Goal: Task Accomplishment & Management: Complete application form

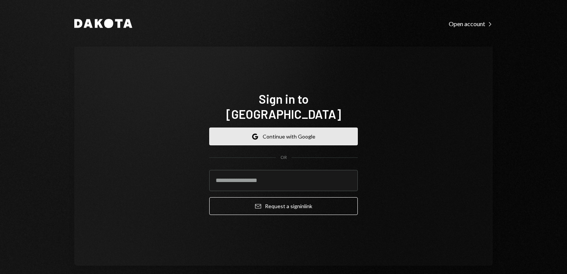
click at [286, 128] on button "Google Continue with Google" at bounding box center [283, 137] width 148 height 18
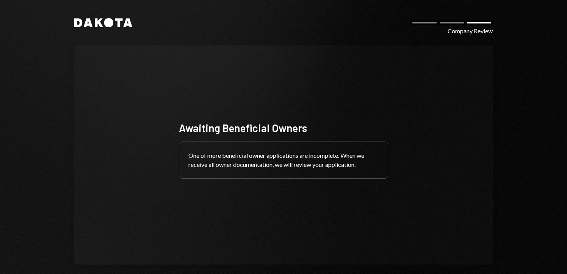
scroll to position [9, 0]
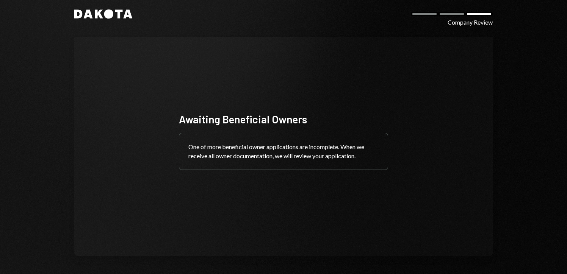
click at [461, 24] on div "Company Review" at bounding box center [469, 22] width 45 height 9
click at [104, 14] on icon at bounding box center [108, 13] width 9 height 9
click at [104, 16] on icon at bounding box center [108, 13] width 9 height 9
click at [74, 13] on icon at bounding box center [78, 14] width 8 height 9
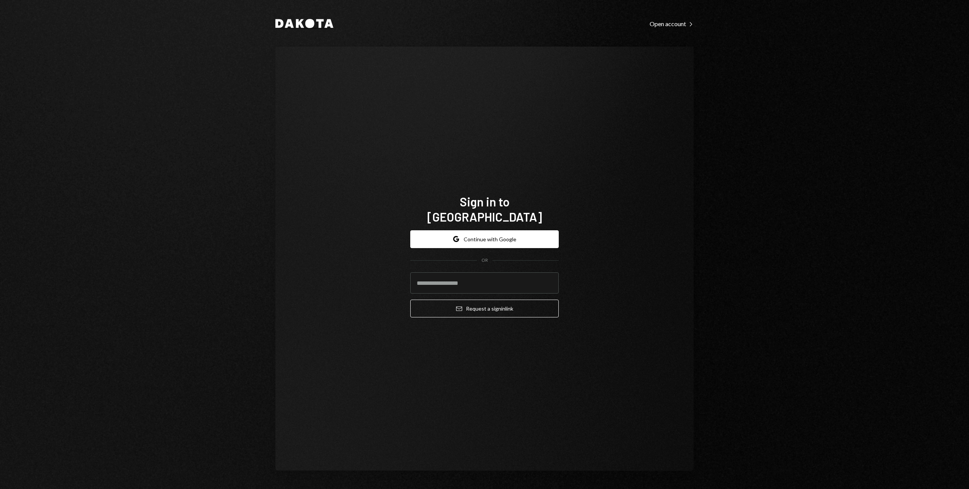
click at [306, 27] on icon "Dakota" at bounding box center [304, 23] width 58 height 9
